Goal: Task Accomplishment & Management: Use online tool/utility

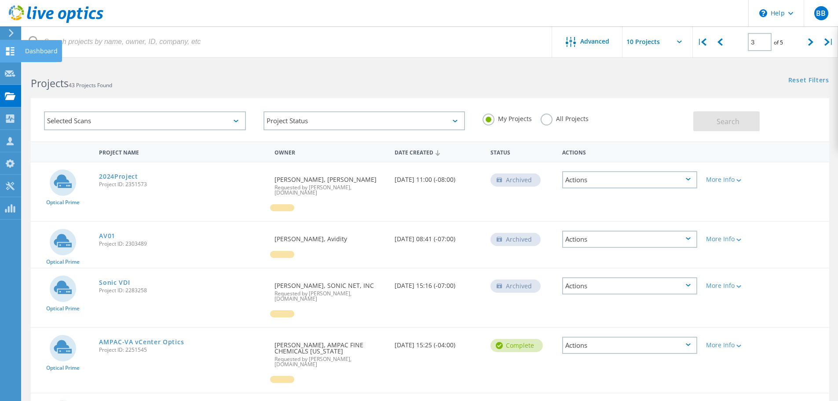
drag, startPoint x: 7, startPoint y: 51, endPoint x: 13, endPoint y: 54, distance: 6.3
click at [7, 51] on icon at bounding box center [10, 51] width 11 height 8
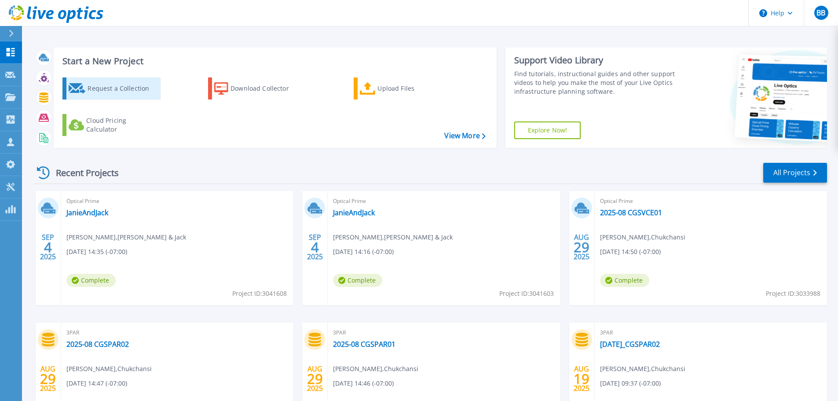
click at [91, 88] on div "Request a Collection" at bounding box center [123, 89] width 70 height 18
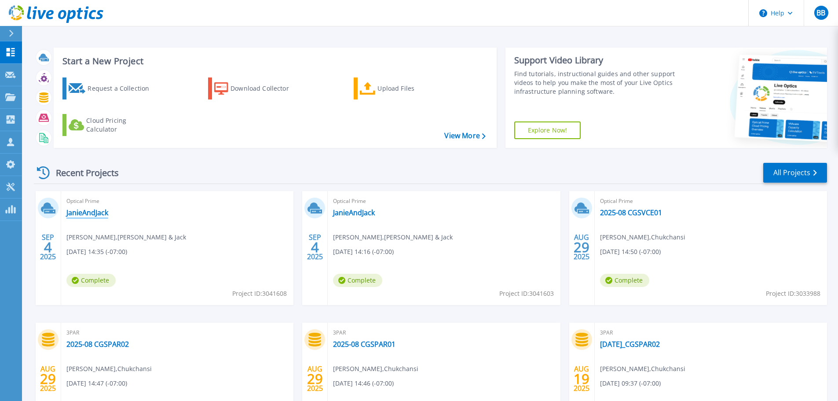
click at [96, 214] on link "JanieAndJack" at bounding box center [87, 212] width 42 height 9
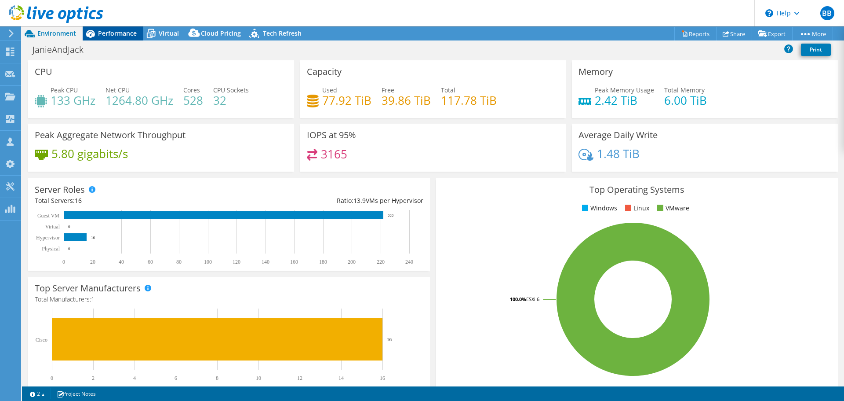
click at [111, 35] on span "Performance" at bounding box center [117, 33] width 39 height 8
